Goal: Use online tool/utility

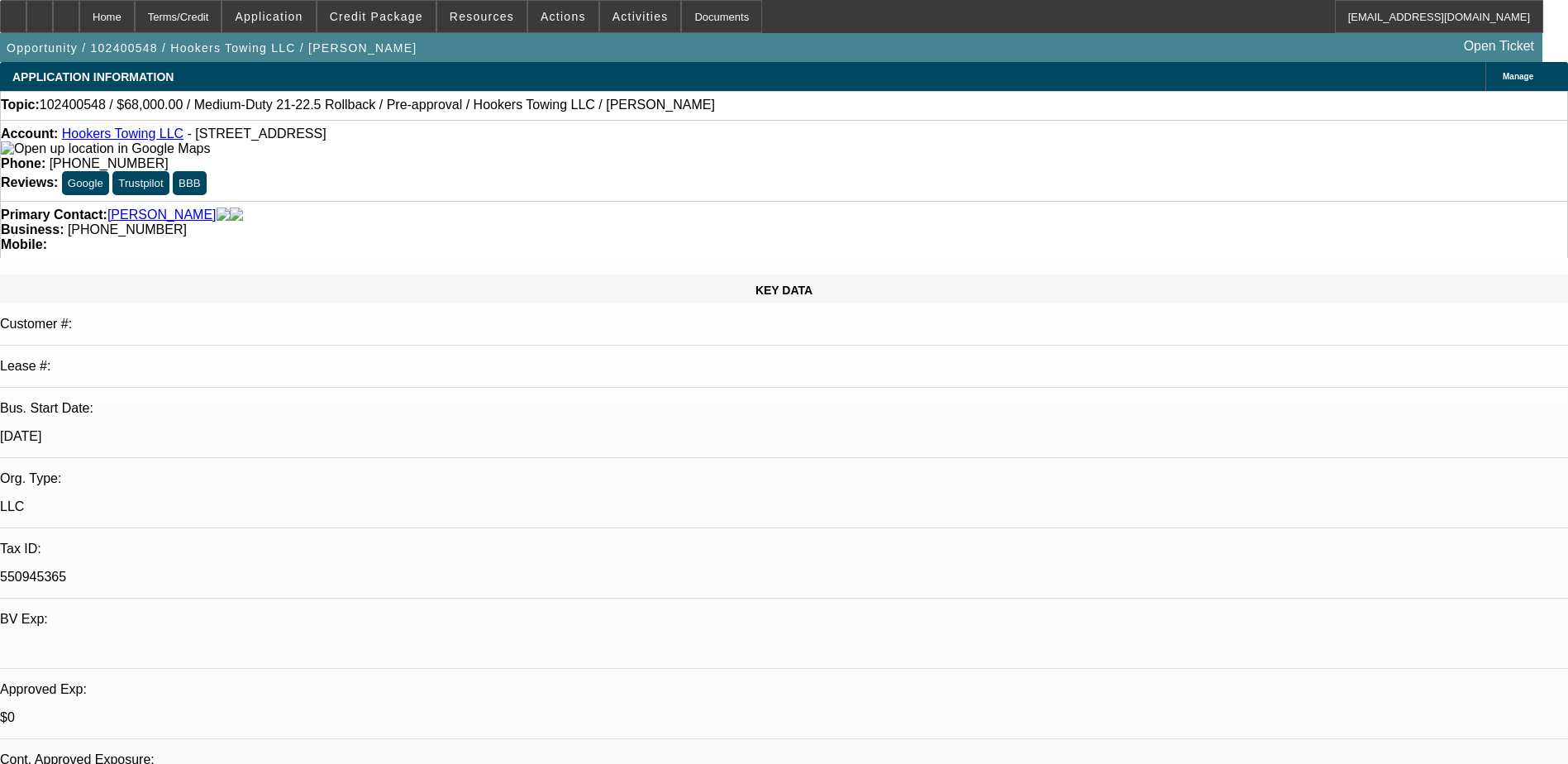
select select "0"
select select "0.1"
select select "0"
select select "0.1"
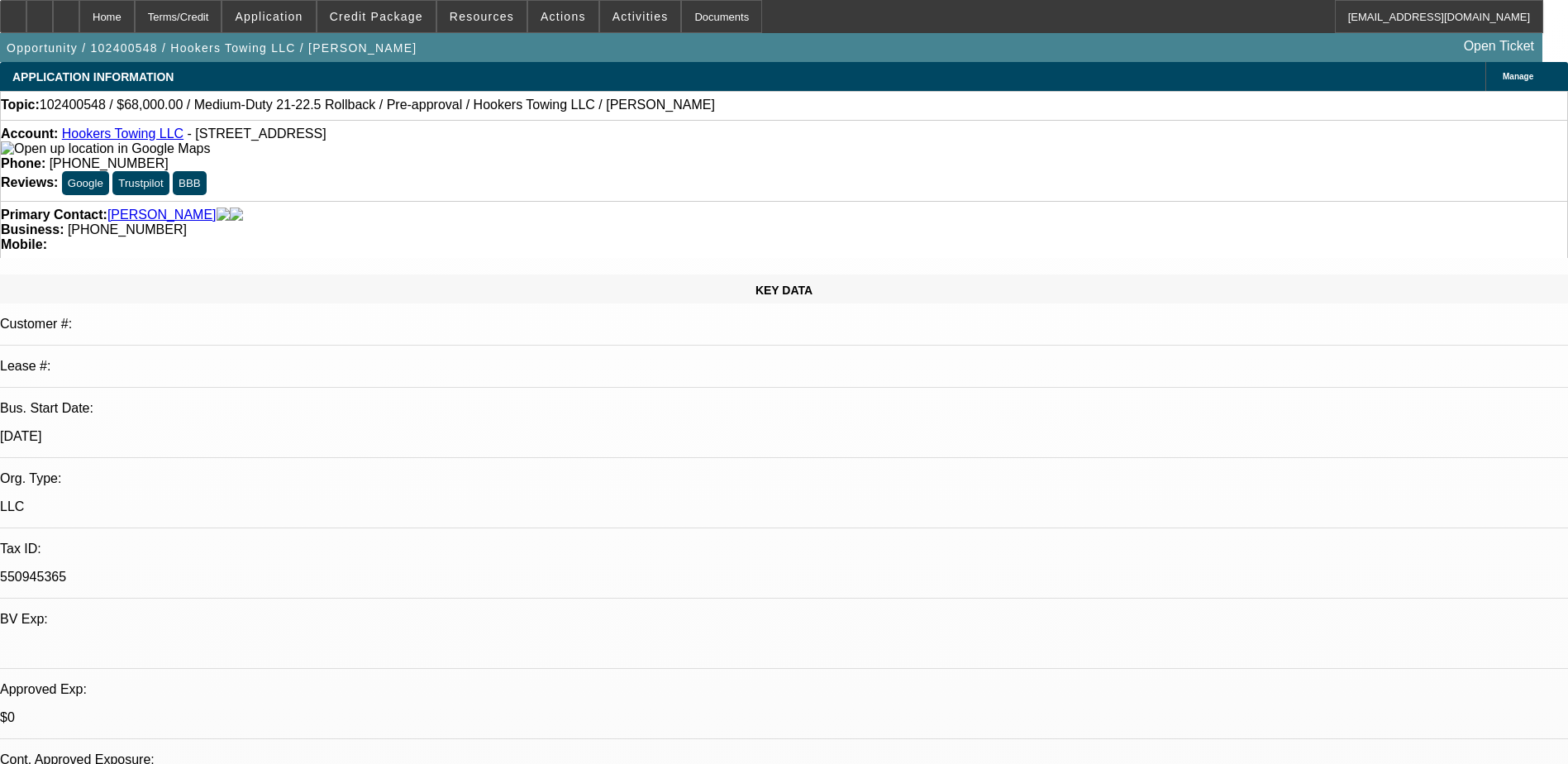
select select "0"
select select "0.1"
select select "1"
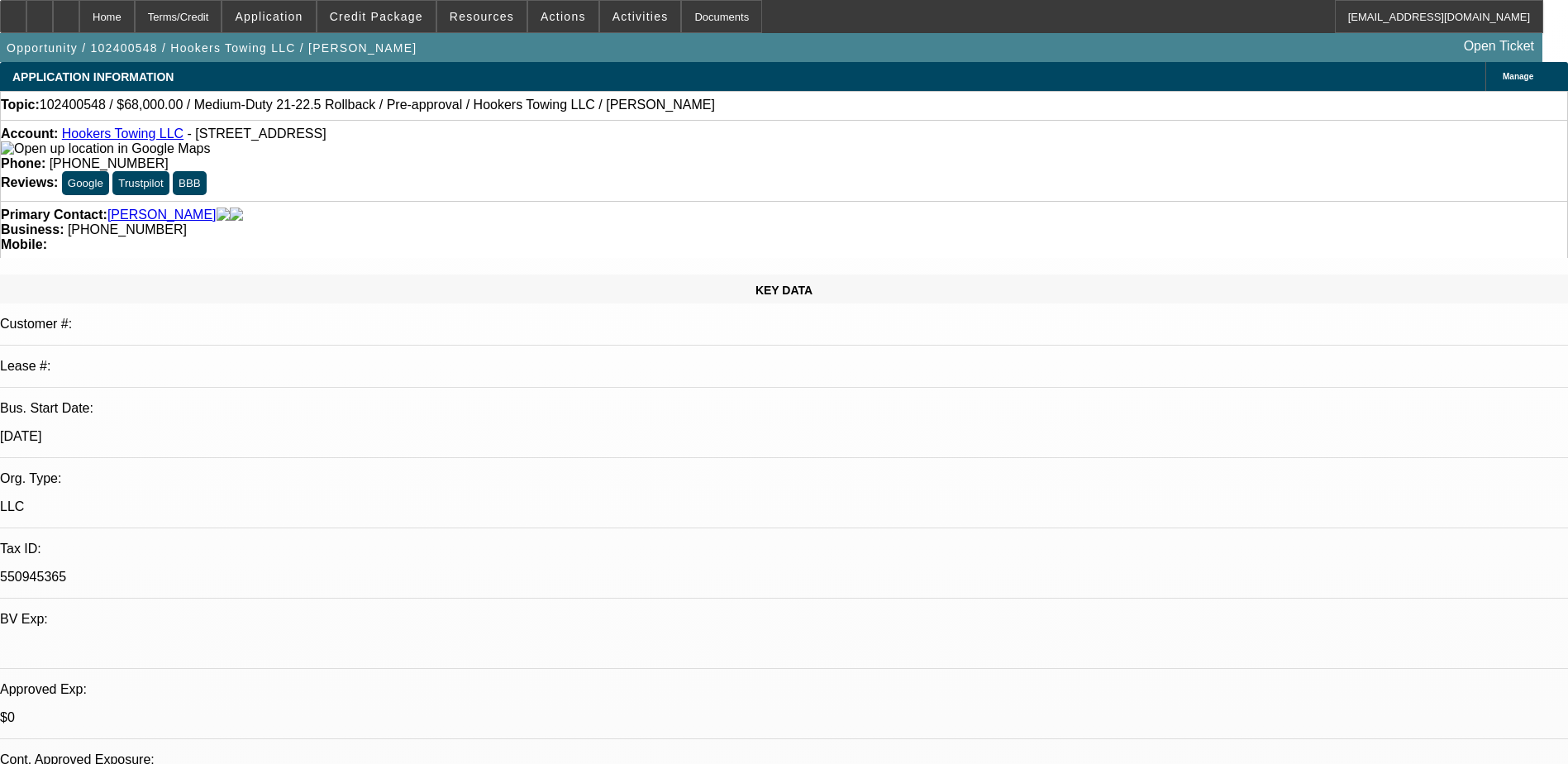
select select "4"
select select "1"
select select "3"
select select "4"
select select "1"
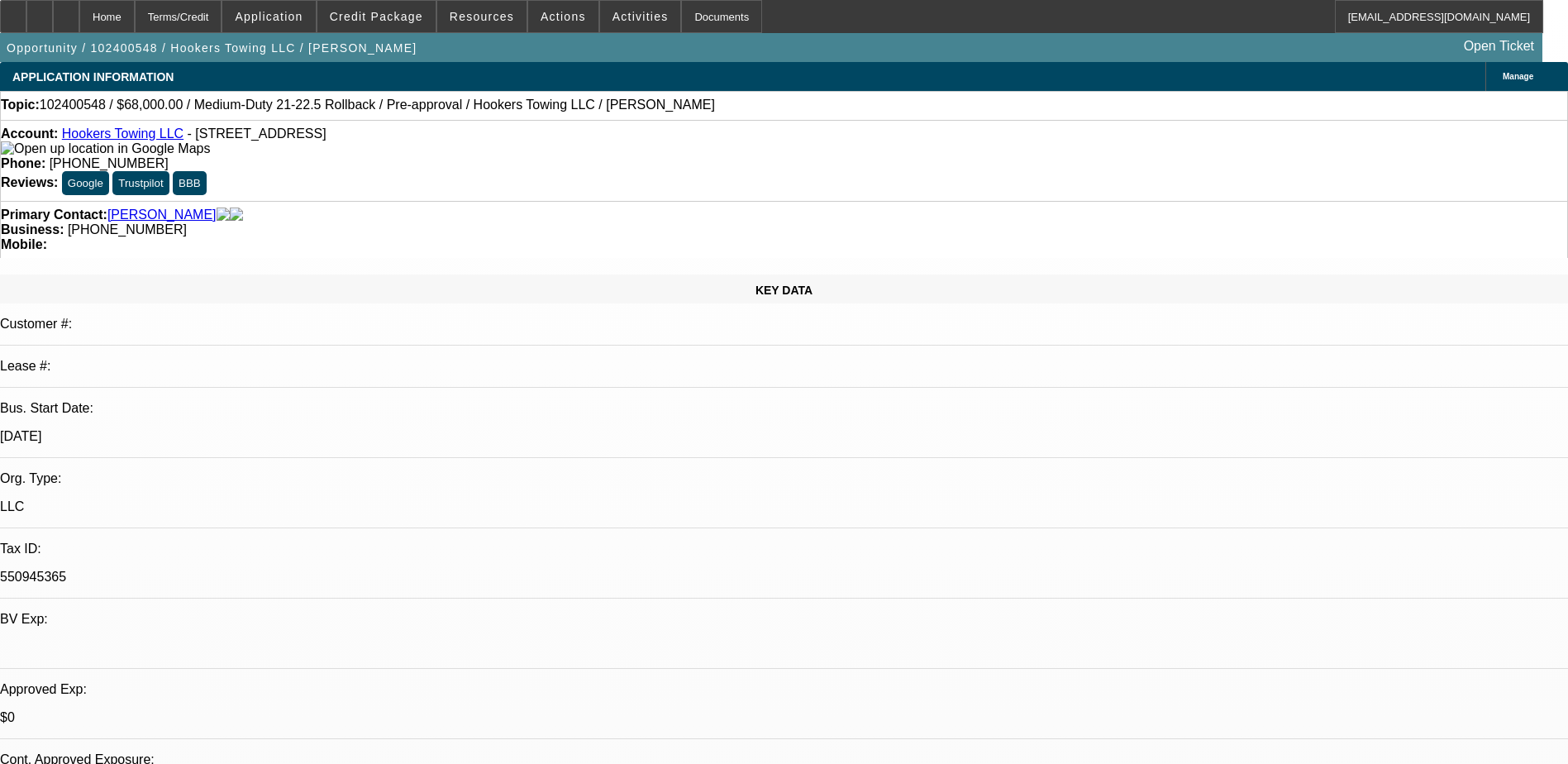
select select "3"
select select "4"
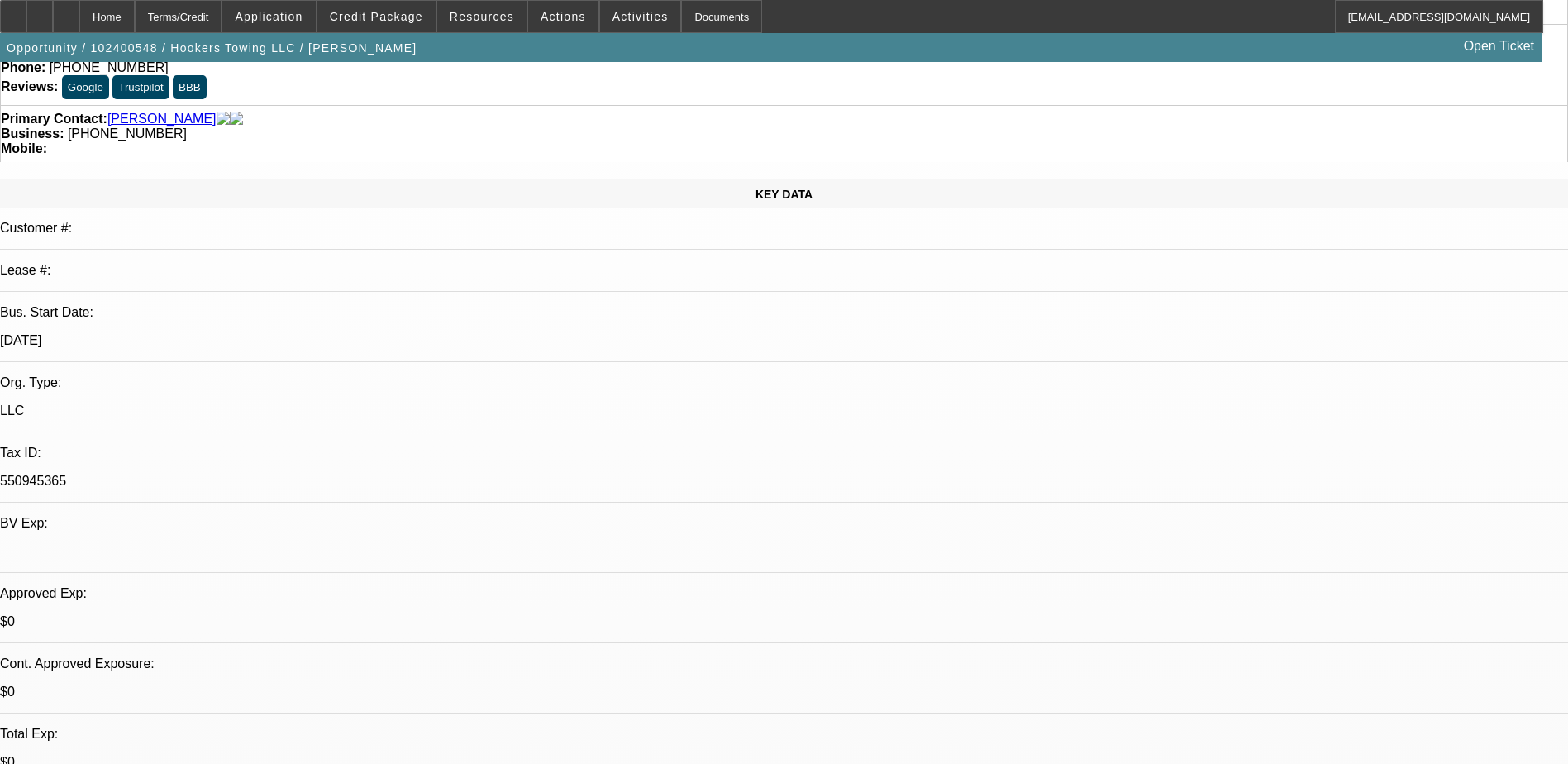
scroll to position [413, 0]
